Goal: Task Accomplishment & Management: Manage account settings

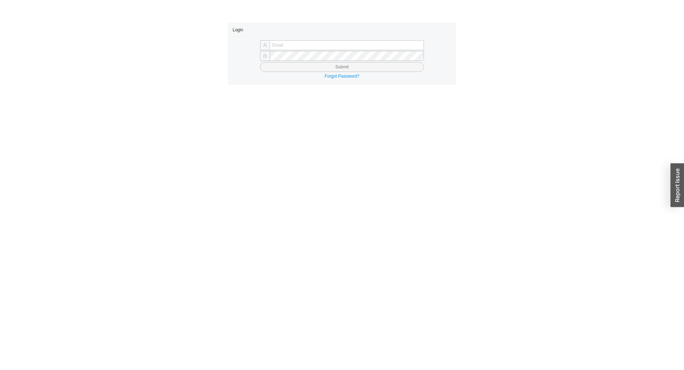
type input "[EMAIL_ADDRESS][DOMAIN_NAME]"
click at [314, 67] on button "Submit" at bounding box center [342, 67] width 164 height 10
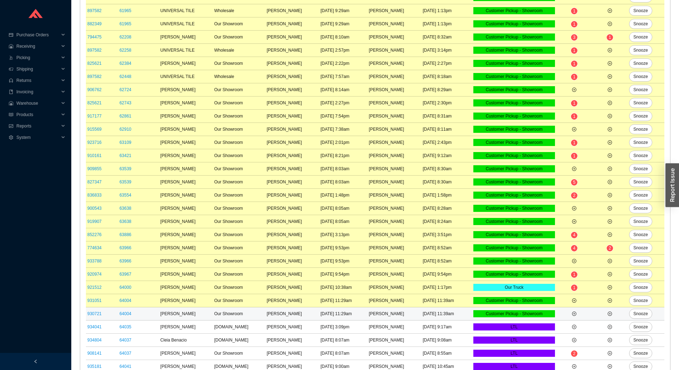
scroll to position [143, 0]
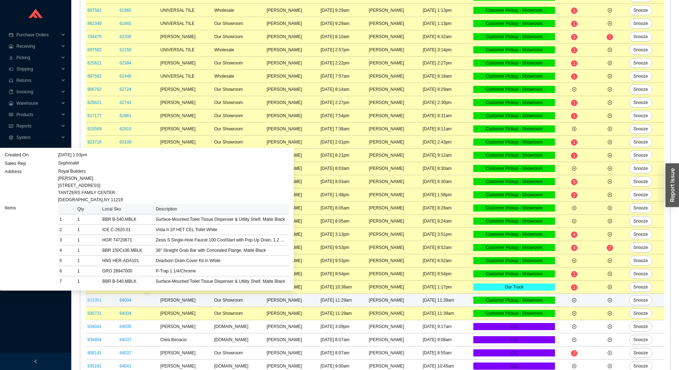
click at [99, 300] on link "931051" at bounding box center [94, 300] width 14 height 5
click at [95, 300] on link "931051" at bounding box center [94, 300] width 14 height 5
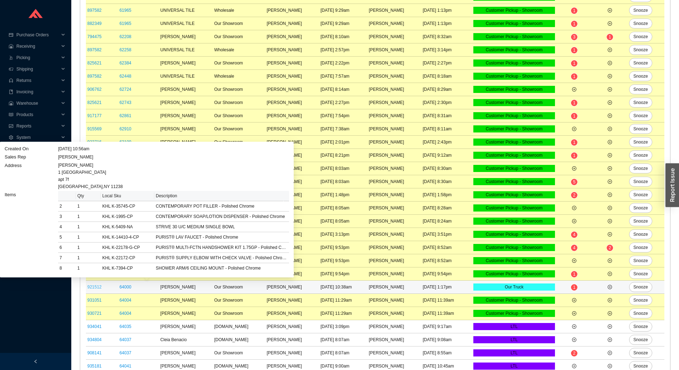
click at [94, 286] on link "921512" at bounding box center [94, 287] width 14 height 5
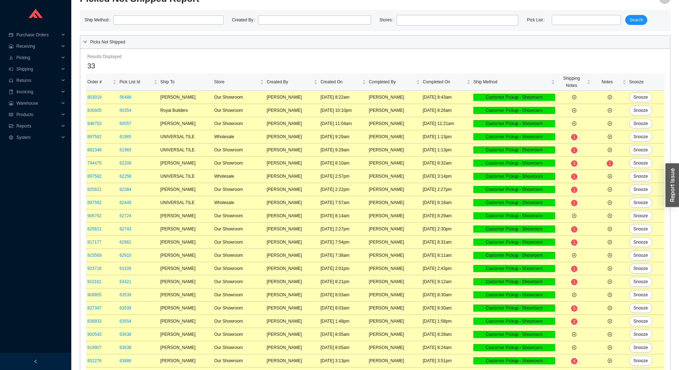
scroll to position [0, 0]
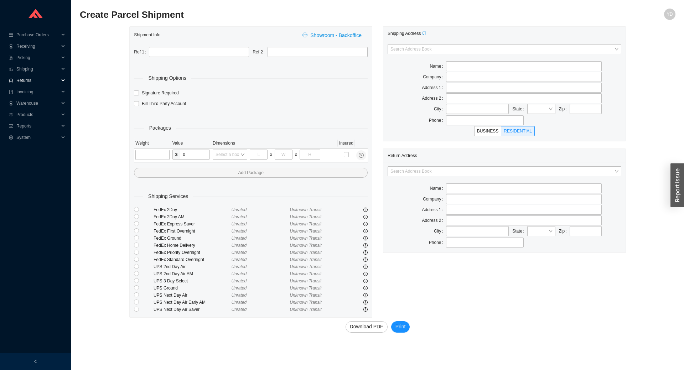
click at [32, 79] on span "Returns" at bounding box center [37, 80] width 43 height 11
click at [26, 93] on link "Search" at bounding box center [24, 91] width 14 height 5
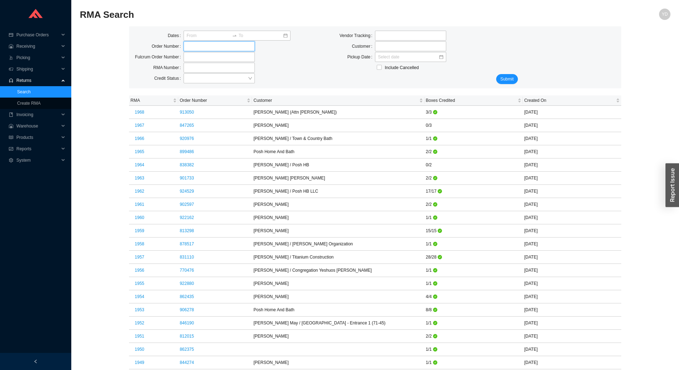
click at [218, 49] on input "tel" at bounding box center [218, 46] width 71 height 10
click button "Submit" at bounding box center [507, 79] width 22 height 10
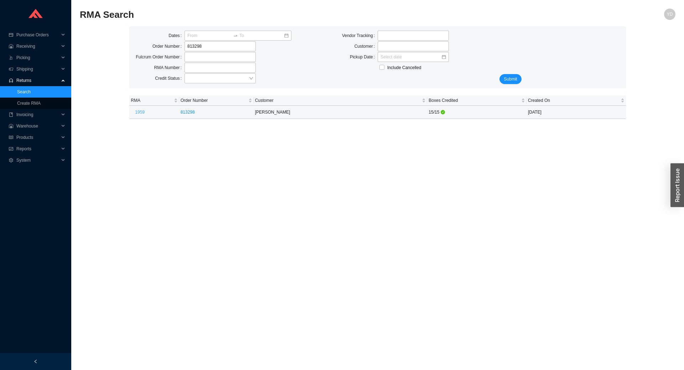
click at [141, 115] on button "1959" at bounding box center [140, 112] width 18 height 10
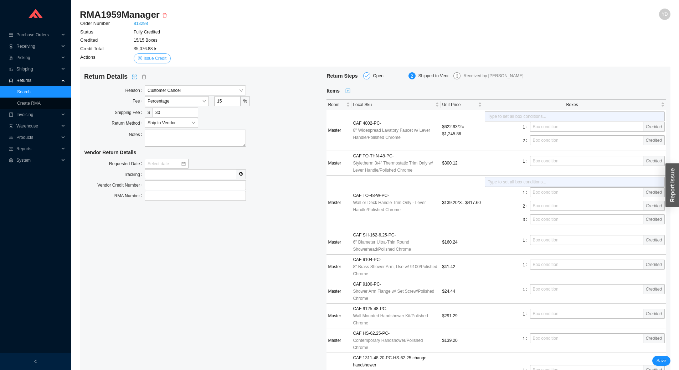
click at [151, 57] on span "Issue Credit" at bounding box center [155, 58] width 23 height 7
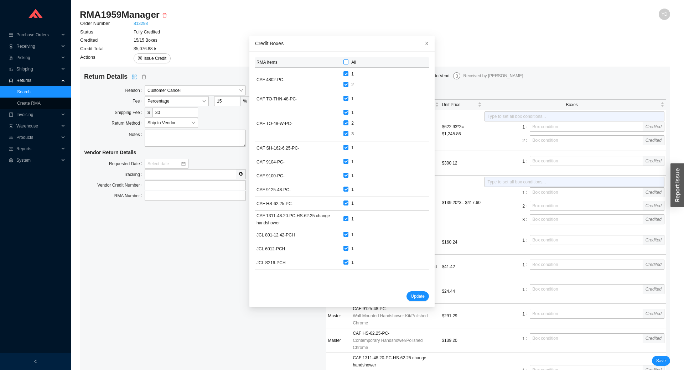
click at [343, 61] on input "All" at bounding box center [345, 61] width 5 height 5
checkbox input "false"
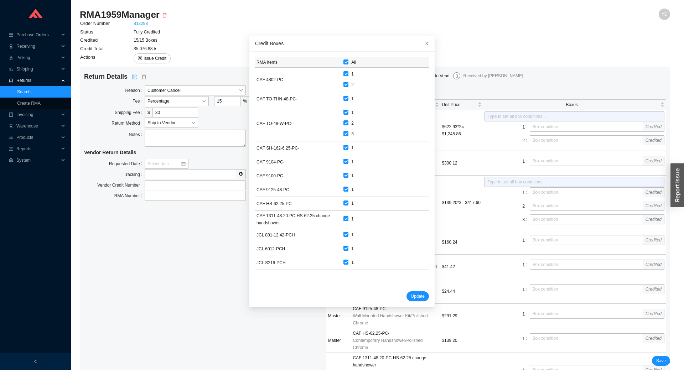
checkbox input "false"
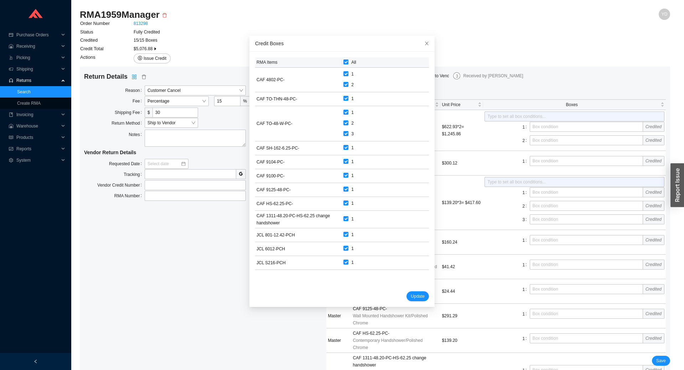
checkbox input "false"
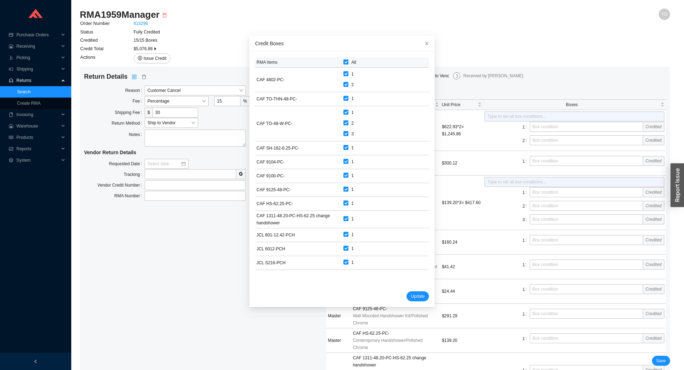
checkbox input "false"
click at [411, 296] on span "Update" at bounding box center [418, 296] width 14 height 7
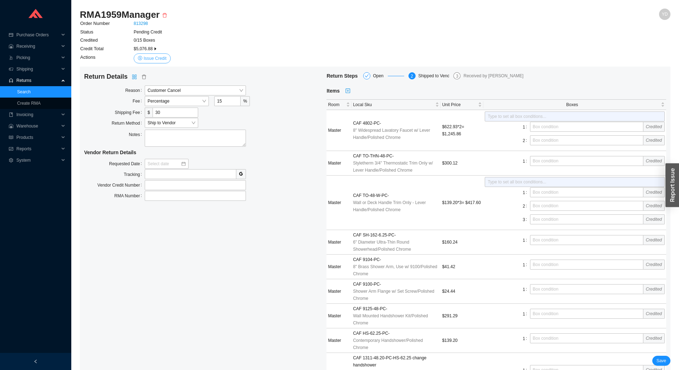
click at [149, 57] on span "Issue Credit" at bounding box center [155, 58] width 23 height 7
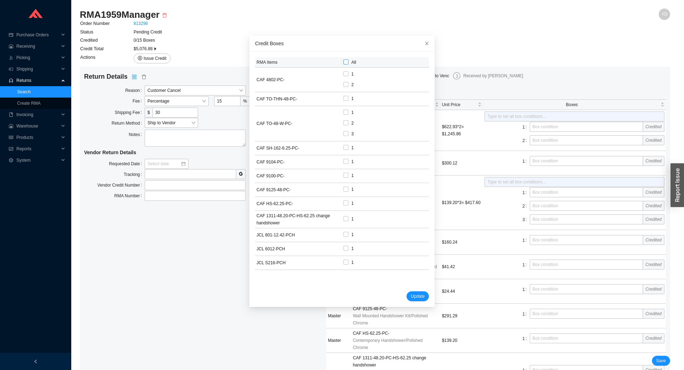
click at [348, 64] on span "All" at bounding box center [353, 62] width 10 height 7
click at [346, 64] on input "All" at bounding box center [345, 61] width 5 height 5
checkbox input "true"
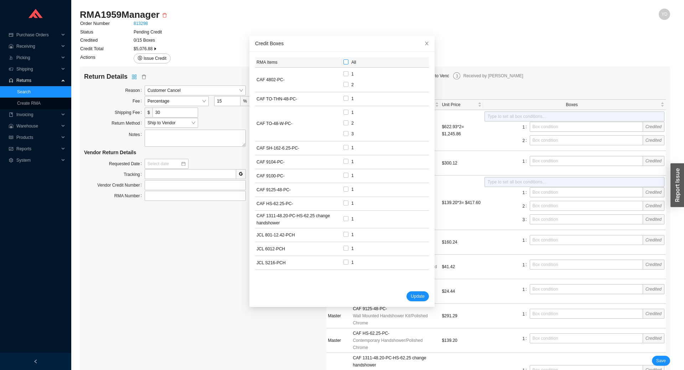
checkbox input "true"
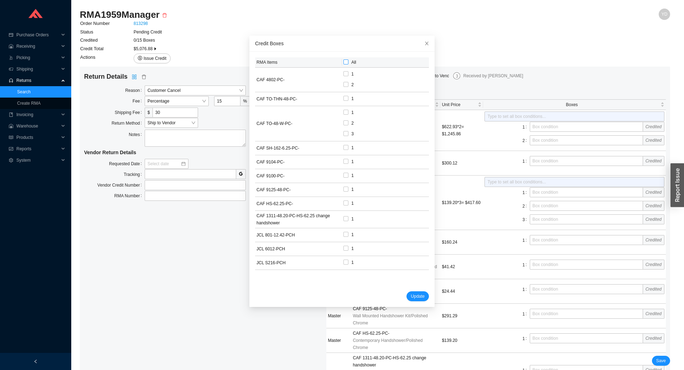
checkbox input "true"
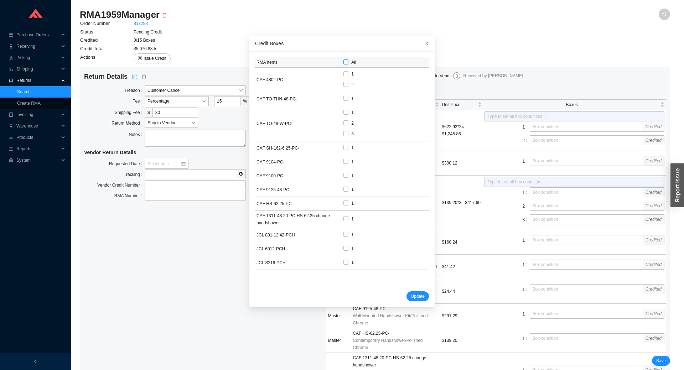
checkbox input "true"
click at [411, 298] on span "Update" at bounding box center [418, 296] width 14 height 7
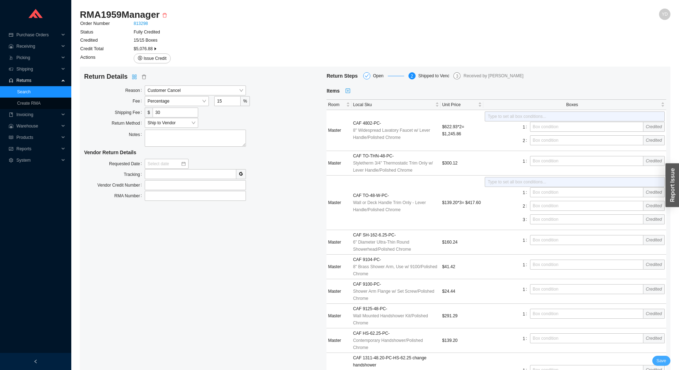
click at [667, 360] on button "Save" at bounding box center [661, 361] width 18 height 10
